Goal: Task Accomplishment & Management: Use online tool/utility

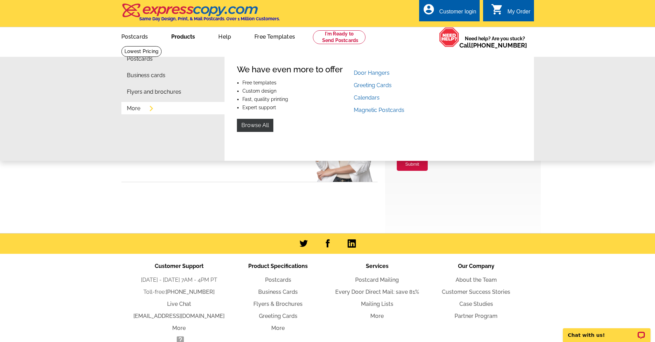
click at [127, 111] on link "More" at bounding box center [133, 109] width 13 height 6
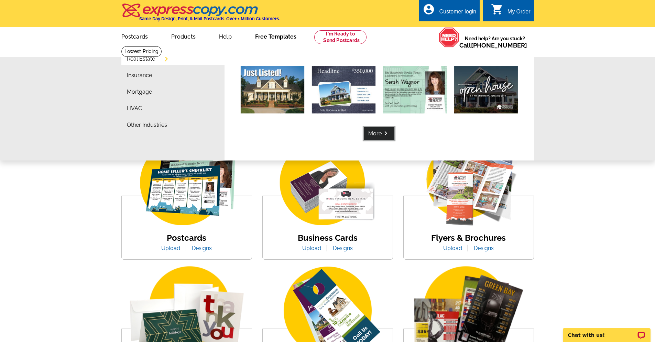
click at [379, 136] on link "More keyboard_arrow_right" at bounding box center [379, 133] width 31 height 13
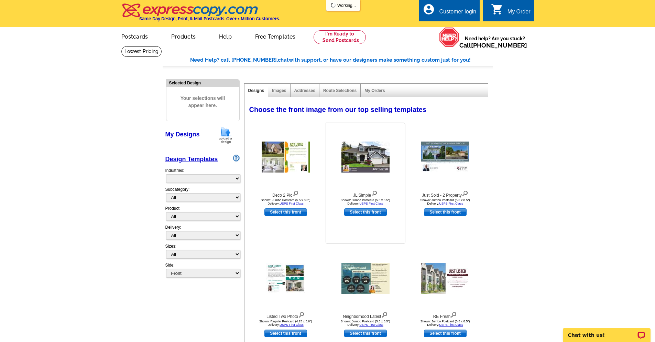
select select "785"
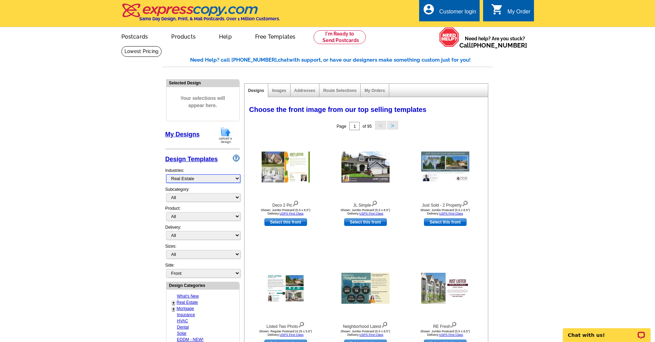
click at [234, 177] on select "What's New Real Estate Mortgage Insurance HVAC Dental Solar EDDM - NEW! Calenda…" at bounding box center [203, 178] width 74 height 9
click at [532, 185] on main "Need Help? call 800-260-5887, chat with support, or have our designers make som…" at bounding box center [327, 302] width 655 height 512
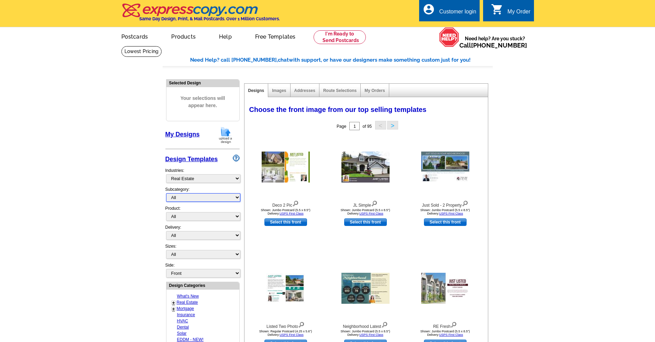
click at [235, 200] on select "All RE/MAX® Referrals Keller Williams® Berkshire Hathaway Home Services Century…" at bounding box center [203, 197] width 74 height 9
